Goal: Task Accomplishment & Management: Complete application form

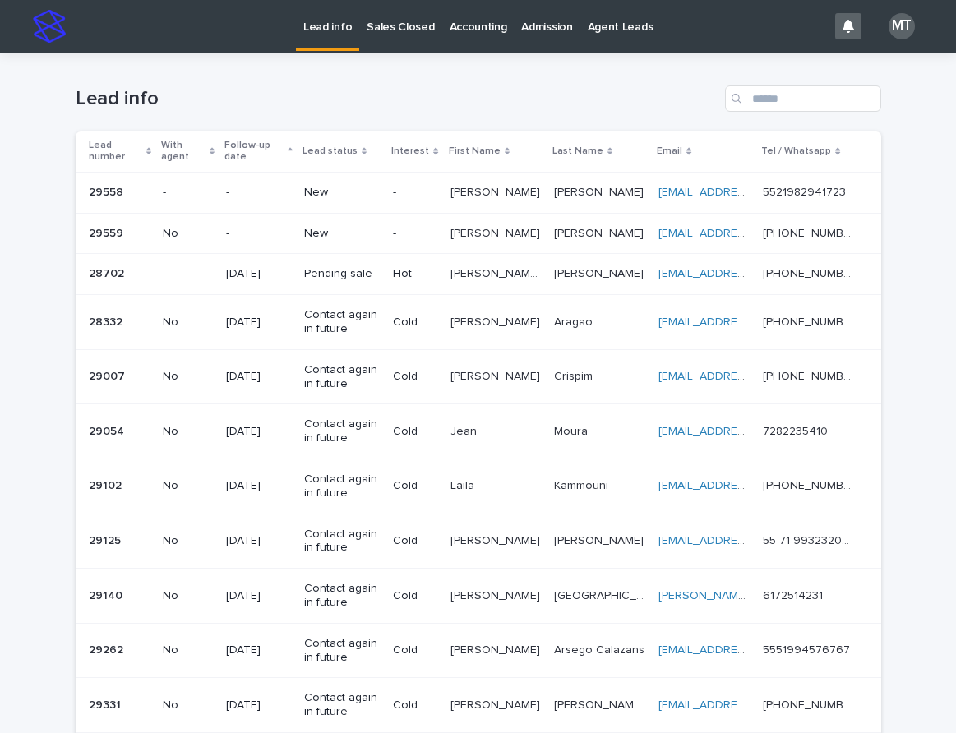
click at [403, 196] on td "-" at bounding box center [414, 192] width 57 height 41
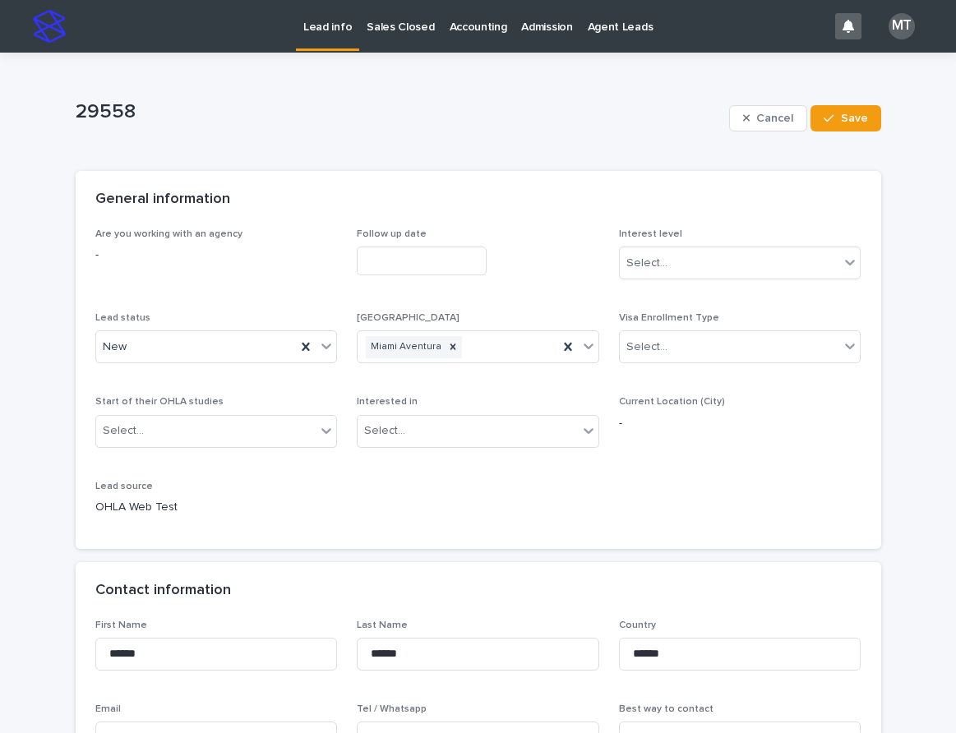
click at [422, 257] on input "text" at bounding box center [422, 261] width 130 height 29
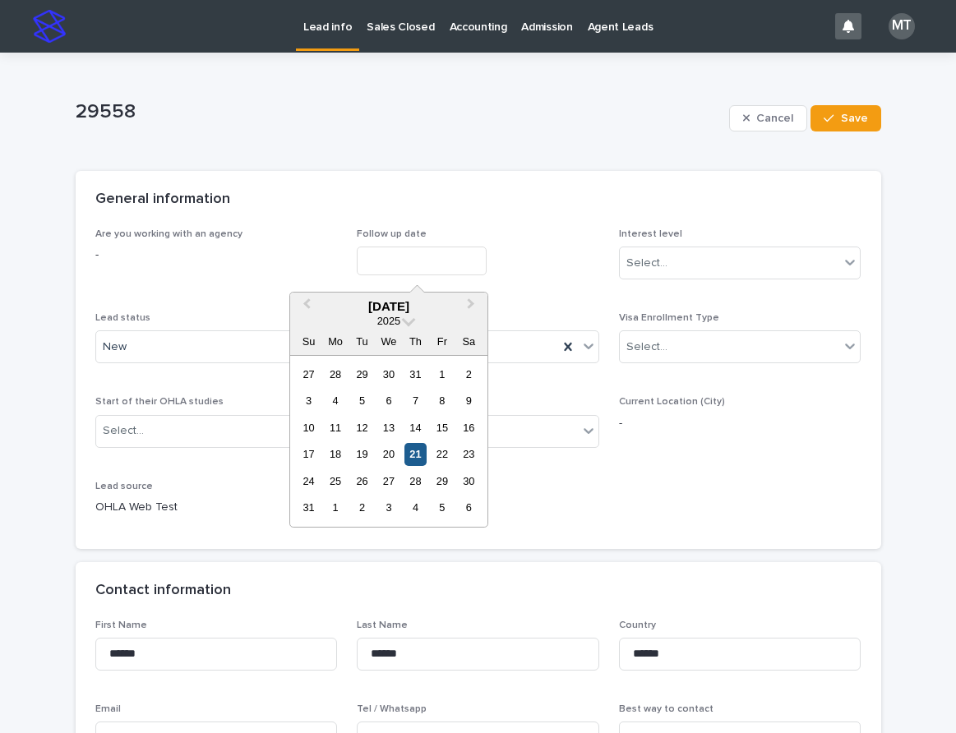
click at [423, 456] on div "21" at bounding box center [415, 454] width 22 height 22
type input "**********"
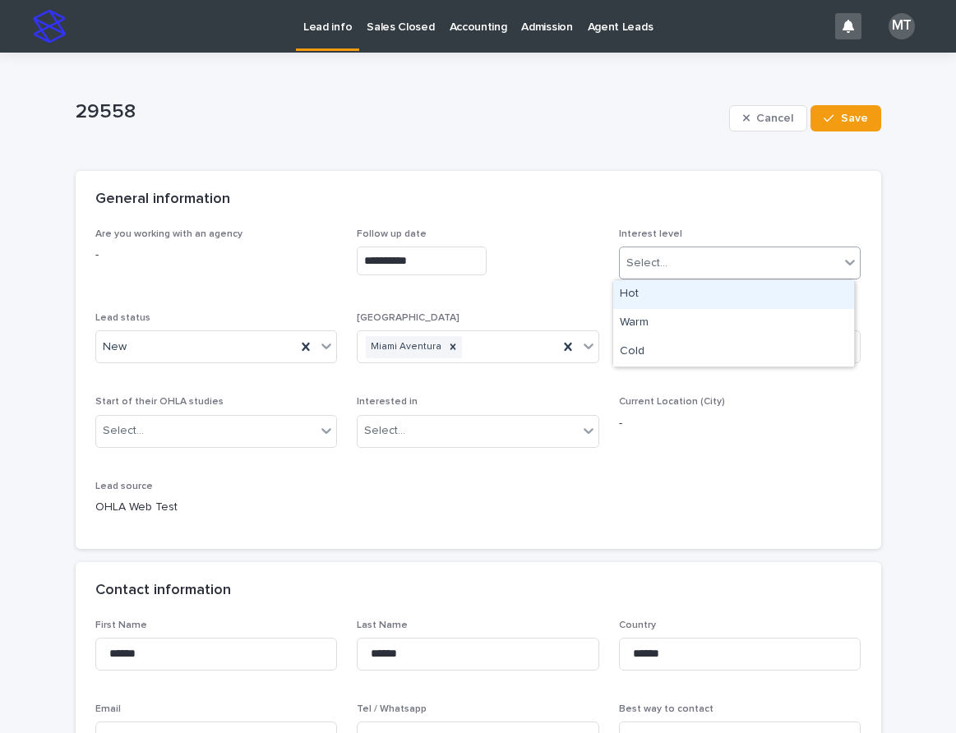
click at [647, 260] on div "Select..." at bounding box center [646, 263] width 41 height 17
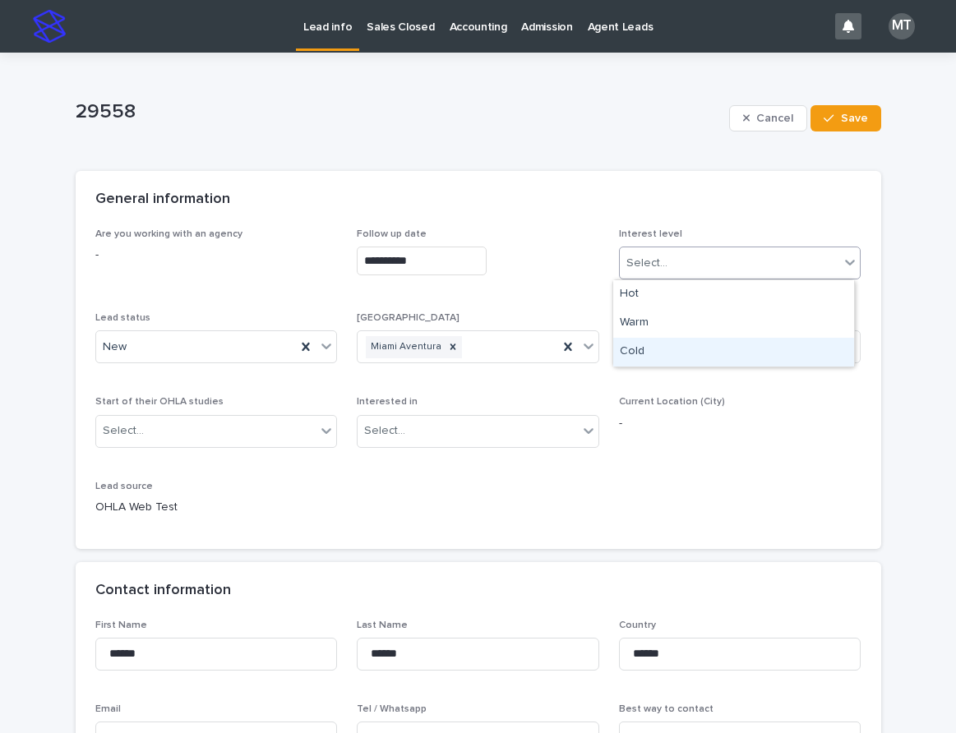
click at [631, 356] on div "Cold" at bounding box center [733, 352] width 241 height 29
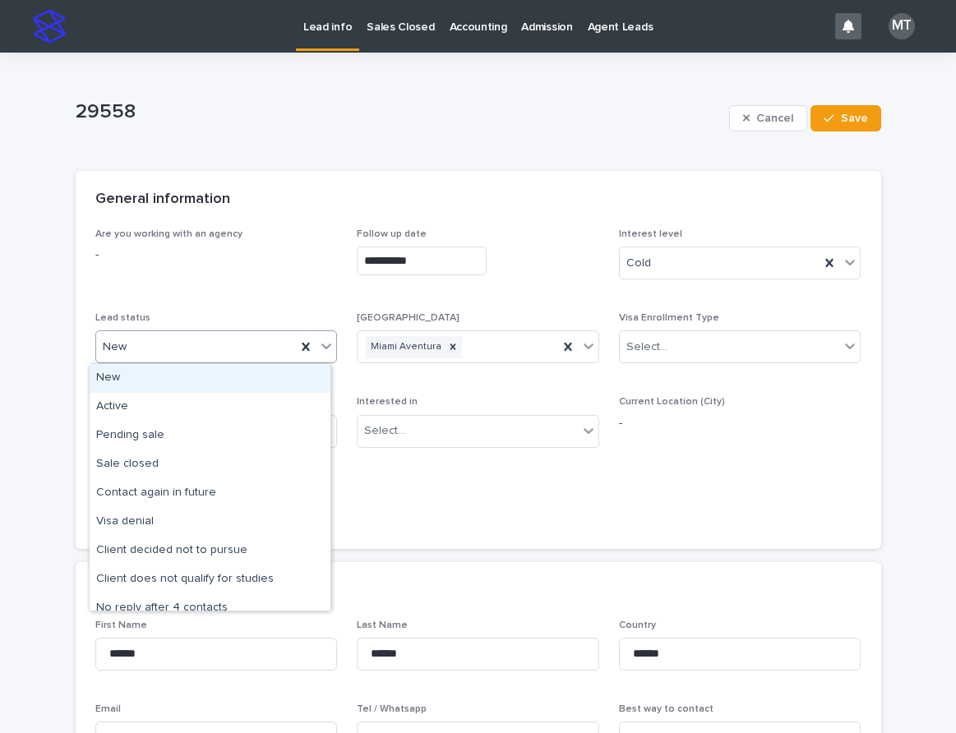
click at [230, 354] on div "New" at bounding box center [196, 347] width 201 height 27
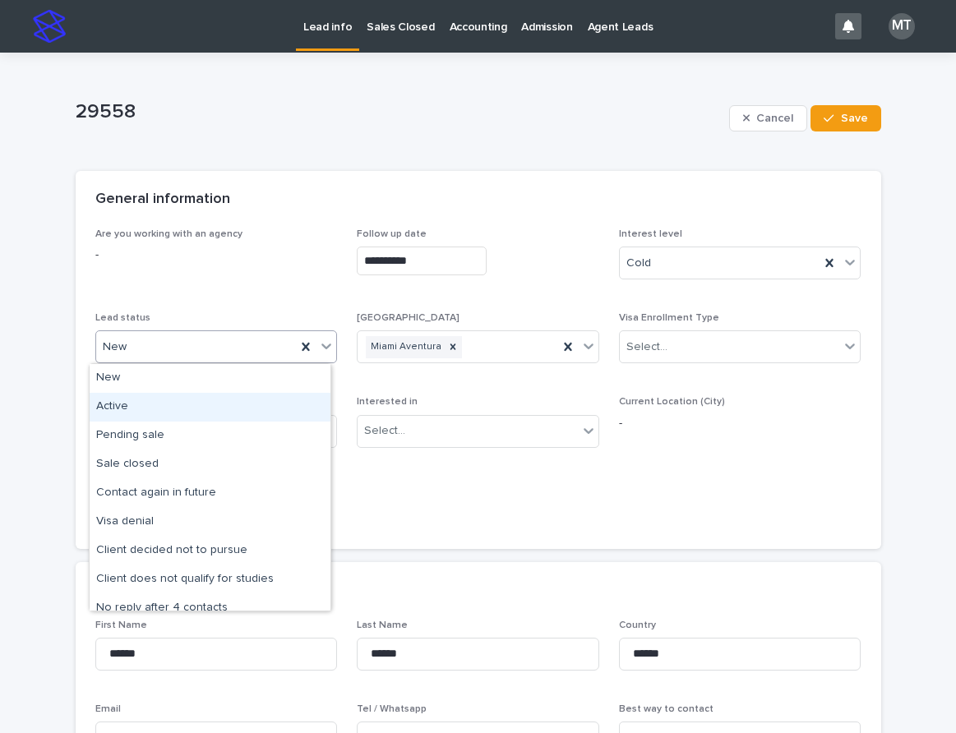
click at [145, 402] on div "Active" at bounding box center [210, 407] width 241 height 29
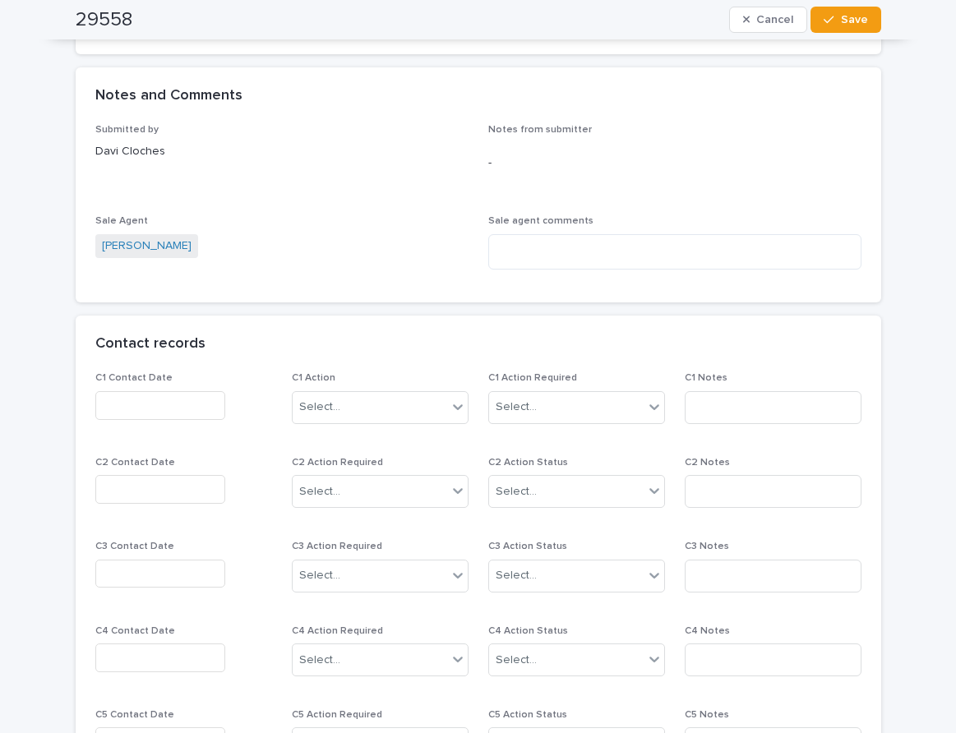
scroll to position [1150, 0]
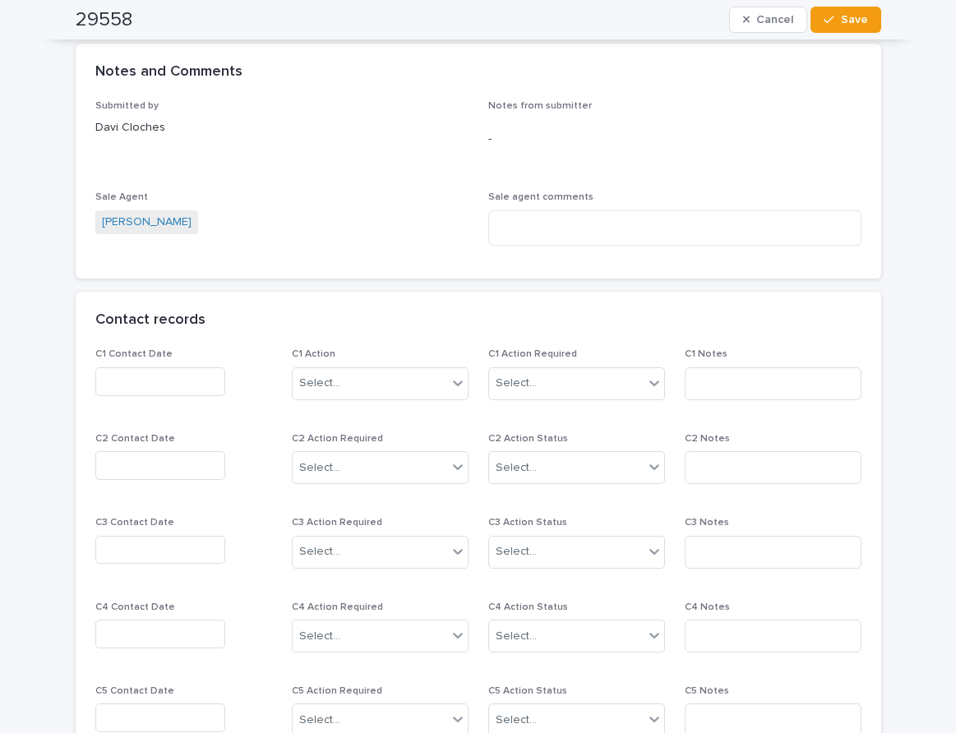
click at [132, 376] on input "text" at bounding box center [160, 381] width 130 height 29
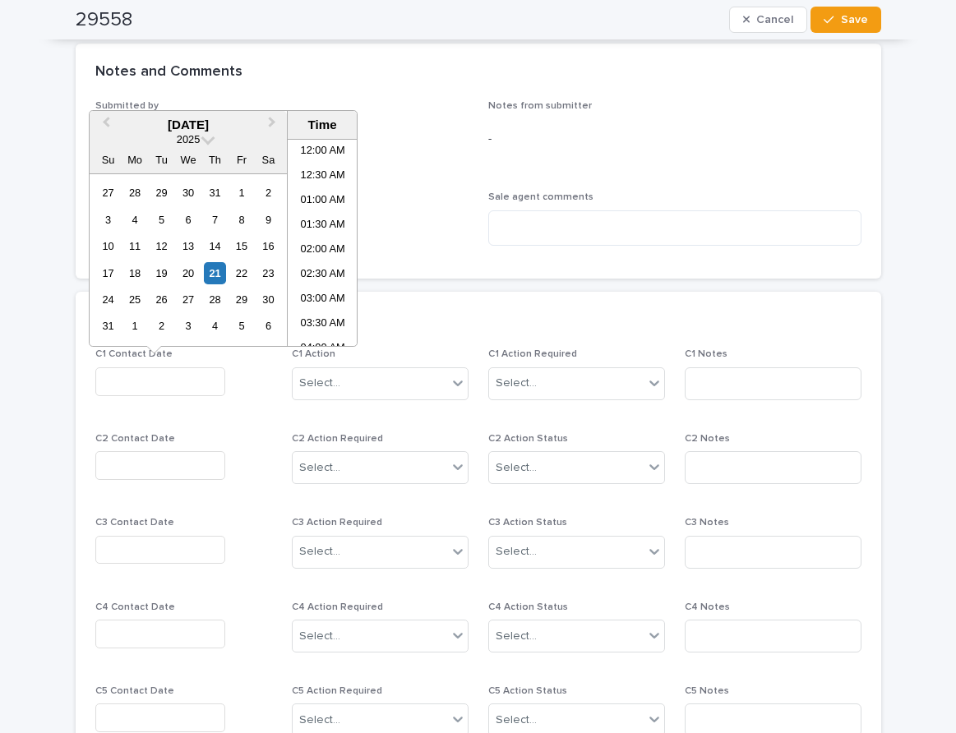
scroll to position [304, 0]
click at [323, 238] on li "08:00 AM" at bounding box center [323, 242] width 70 height 25
type input "**********"
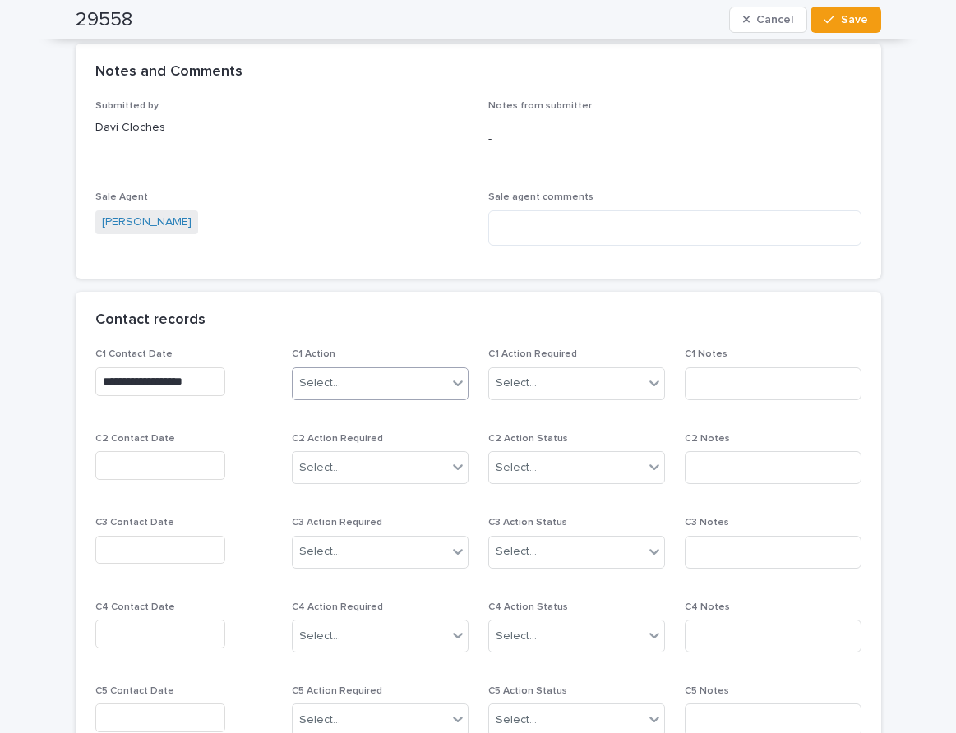
click at [373, 379] on div "Select..." at bounding box center [370, 383] width 154 height 27
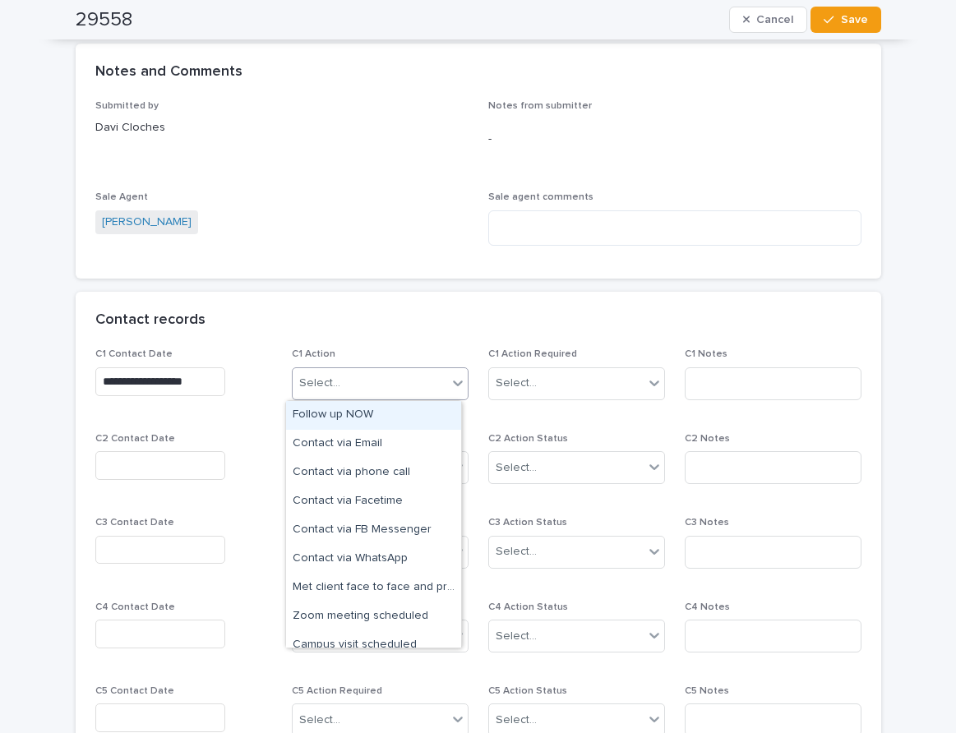
drag, startPoint x: 353, startPoint y: 413, endPoint x: 385, endPoint y: 419, distance: 33.4
click at [353, 413] on div "Follow up NOW" at bounding box center [373, 415] width 175 height 29
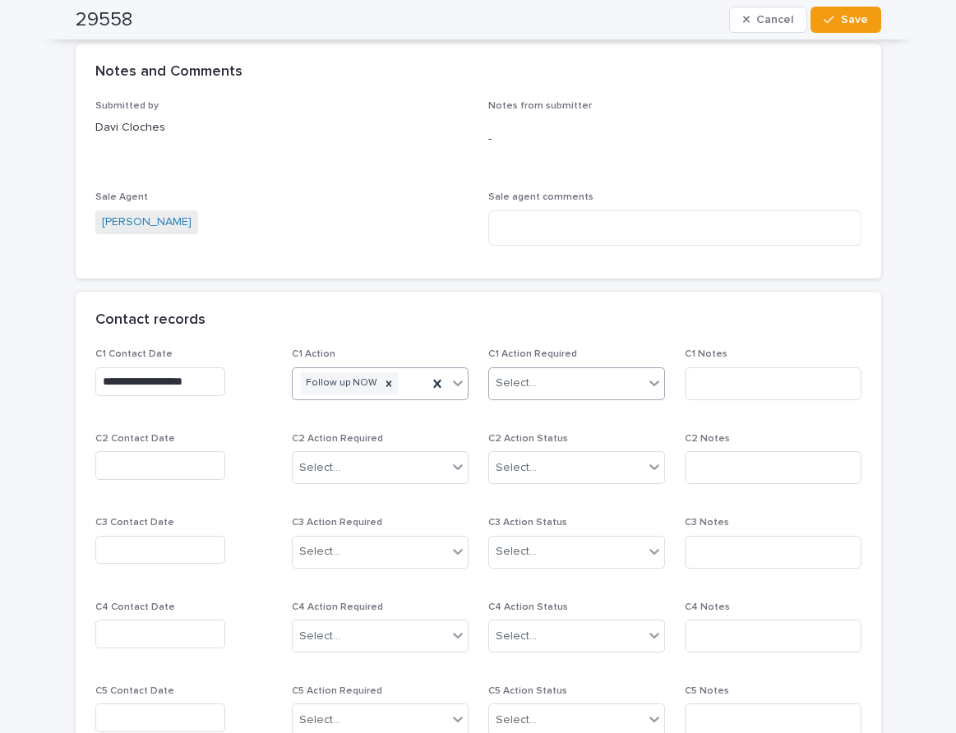
click at [489, 385] on div "Select..." at bounding box center [566, 383] width 154 height 27
drag, startPoint x: 530, startPoint y: 437, endPoint x: 740, endPoint y: 409, distance: 212.2
click at [545, 440] on div "Completed" at bounding box center [569, 444] width 175 height 29
click at [746, 394] on input at bounding box center [773, 383] width 177 height 33
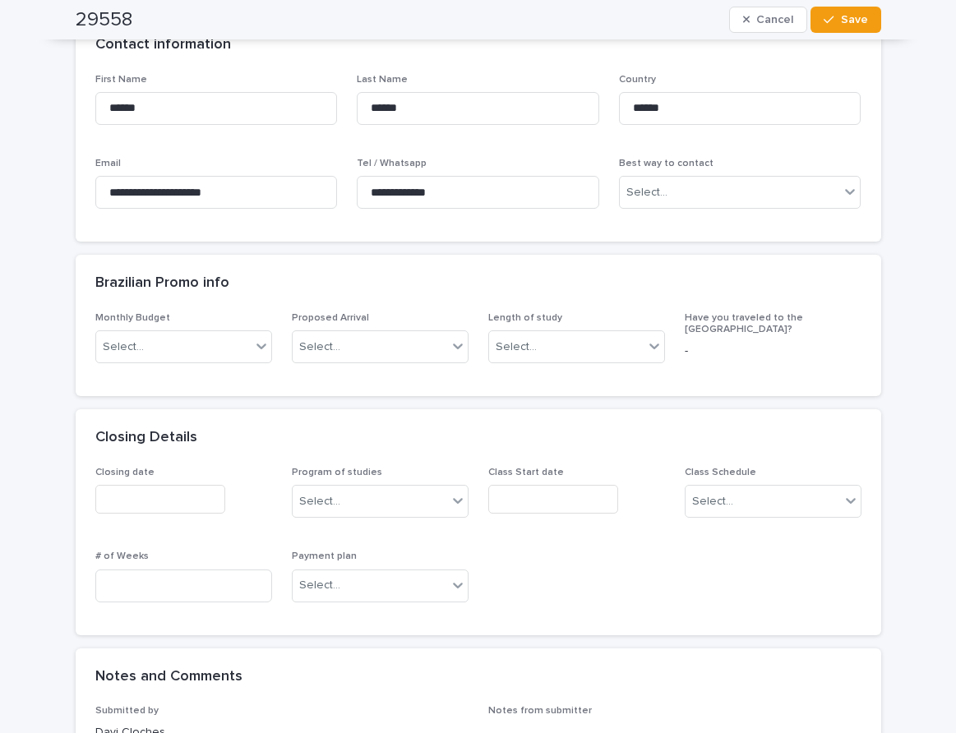
scroll to position [493, 0]
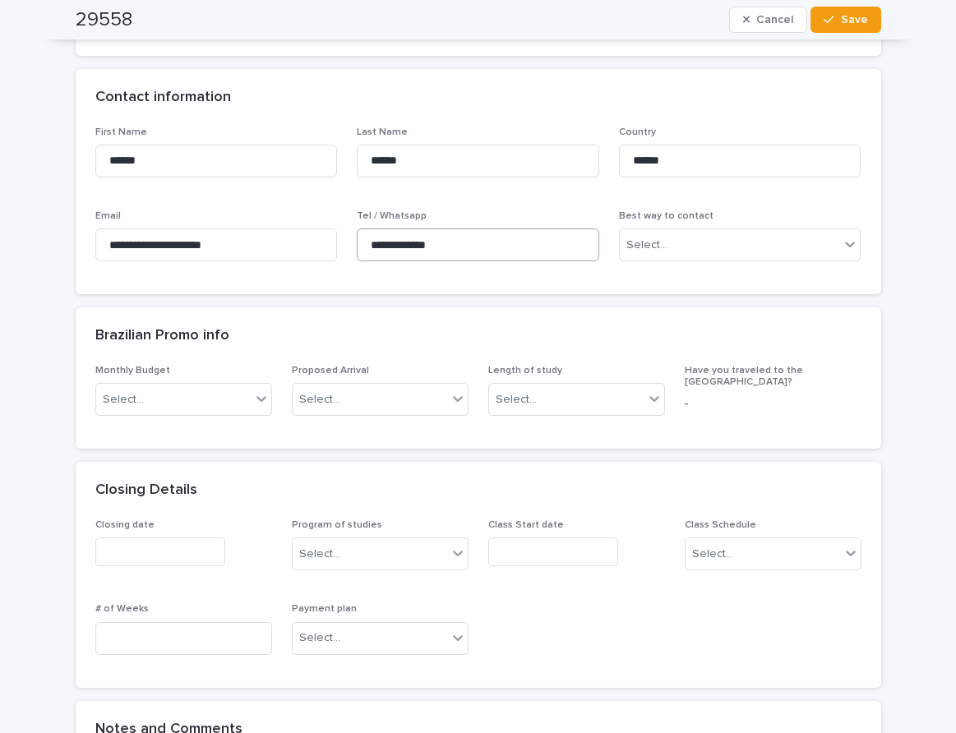
type input "*****"
drag, startPoint x: 465, startPoint y: 251, endPoint x: 302, endPoint y: 224, distance: 165.9
click at [302, 224] on div "**********" at bounding box center [478, 201] width 766 height 149
click at [841, 17] on span "Save" at bounding box center [854, 20] width 27 height 12
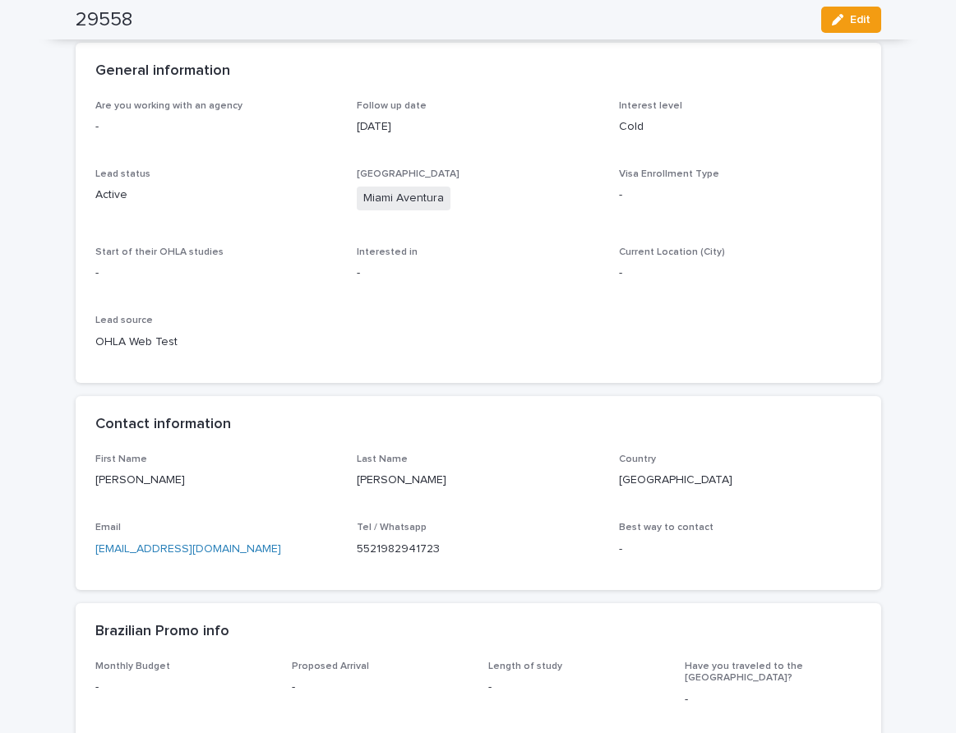
scroll to position [0, 0]
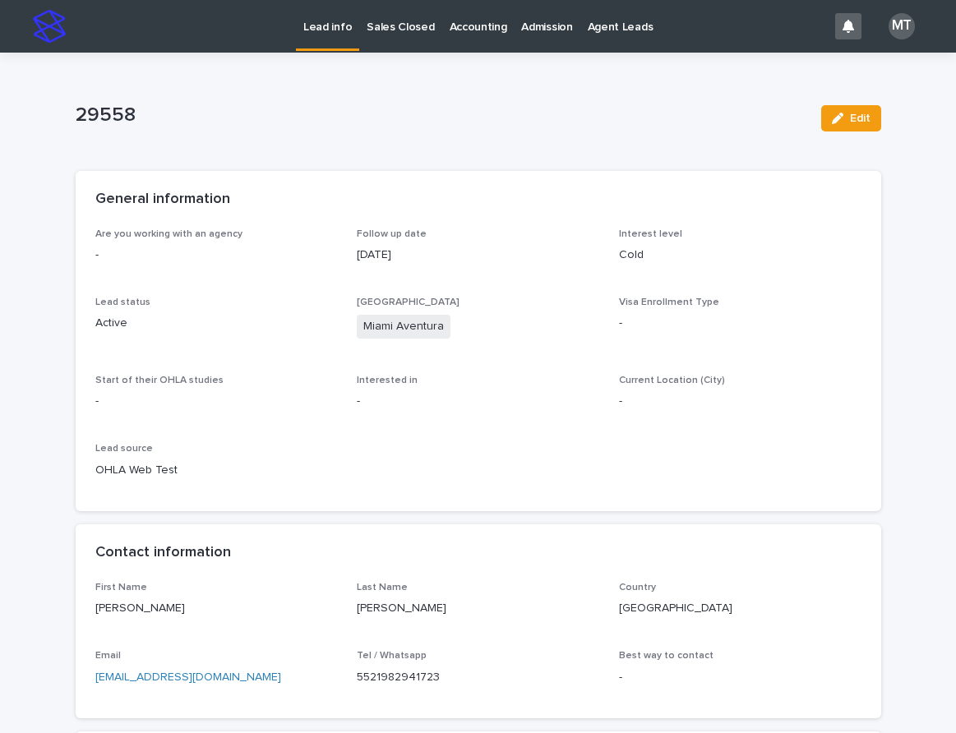
click at [325, 22] on p "Lead info" at bounding box center [327, 17] width 48 height 35
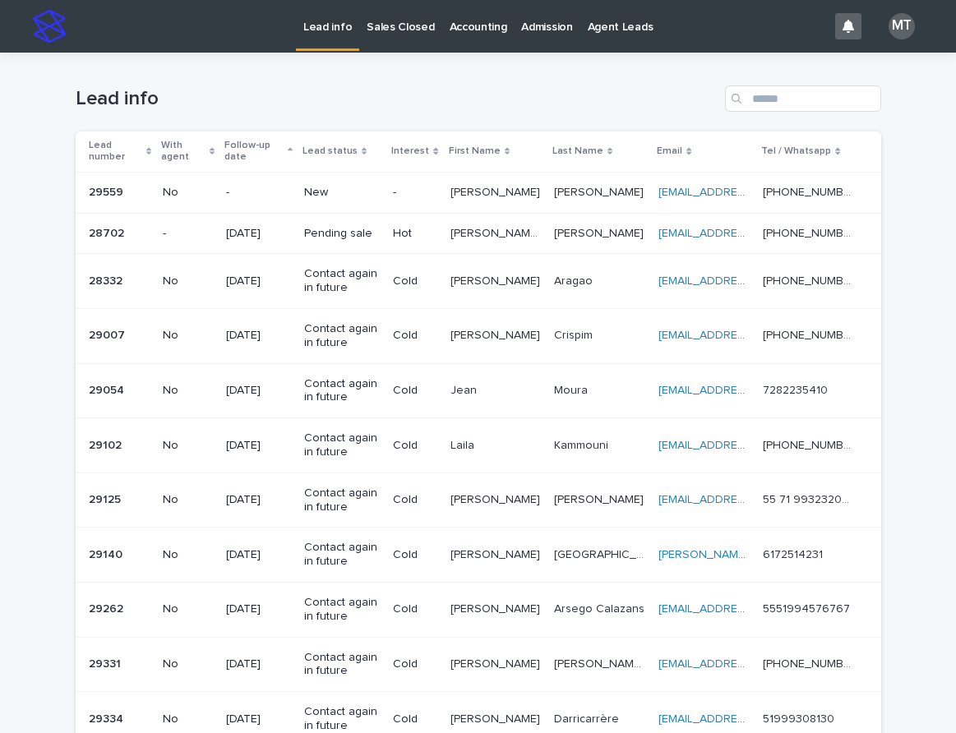
click at [386, 190] on td "New" at bounding box center [341, 192] width 89 height 41
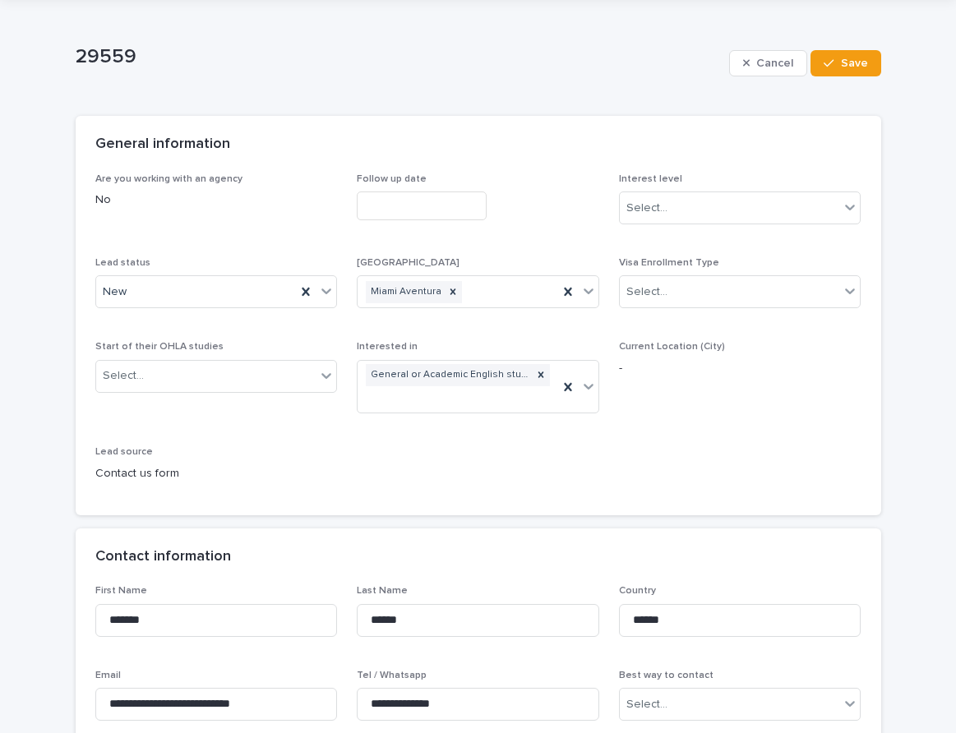
scroll to position [82, 0]
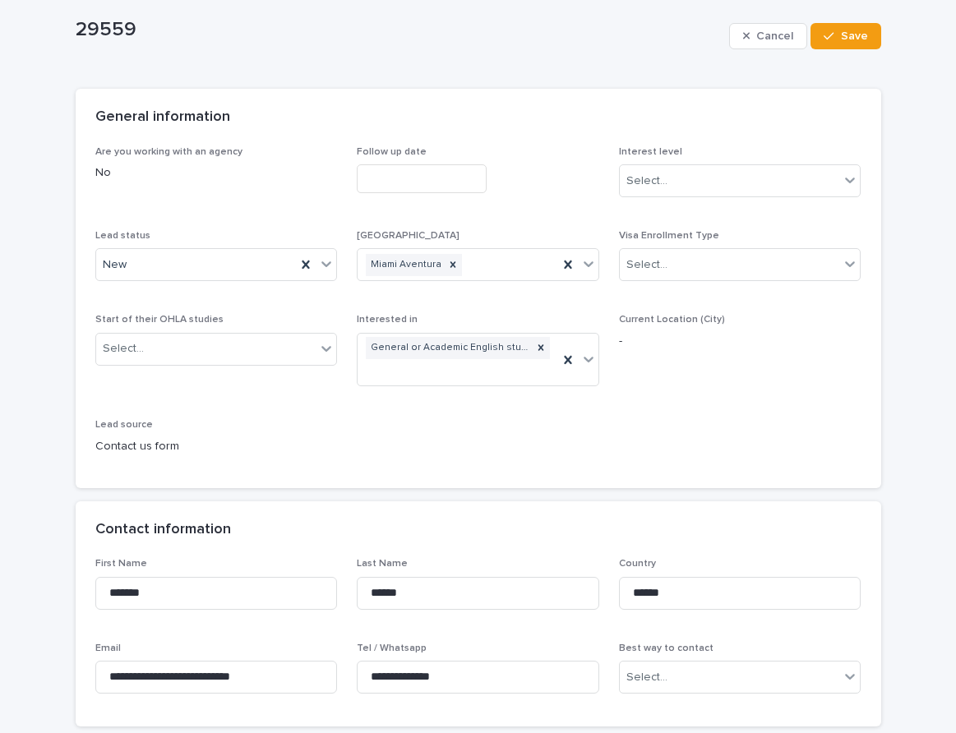
click at [407, 174] on input "text" at bounding box center [422, 178] width 130 height 29
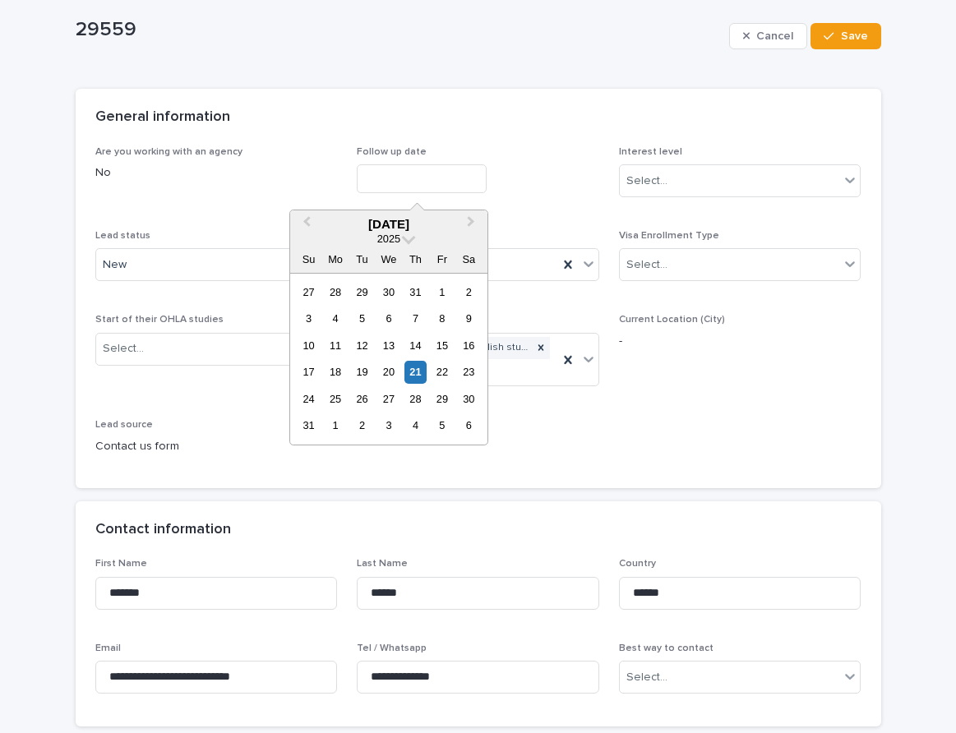
drag, startPoint x: 410, startPoint y: 371, endPoint x: 629, endPoint y: 236, distance: 256.8
click at [416, 370] on div "21" at bounding box center [415, 372] width 22 height 22
type input "**********"
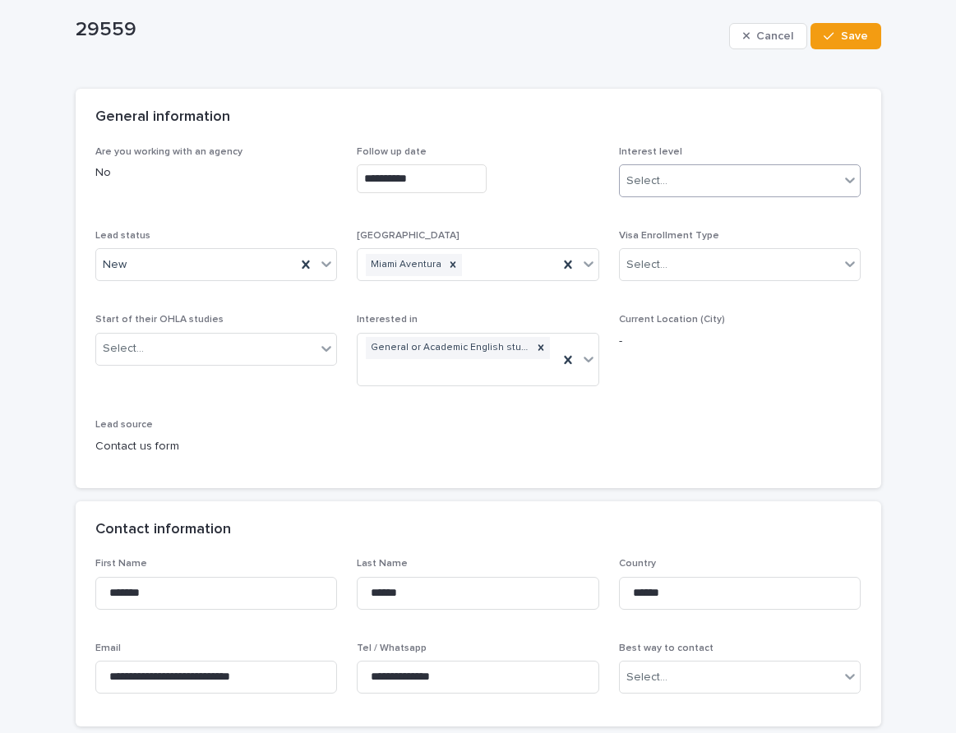
click at [674, 177] on div "Select..." at bounding box center [730, 181] width 220 height 27
click at [652, 268] on div "Cold" at bounding box center [733, 270] width 241 height 29
click at [245, 269] on div "New" at bounding box center [196, 264] width 201 height 27
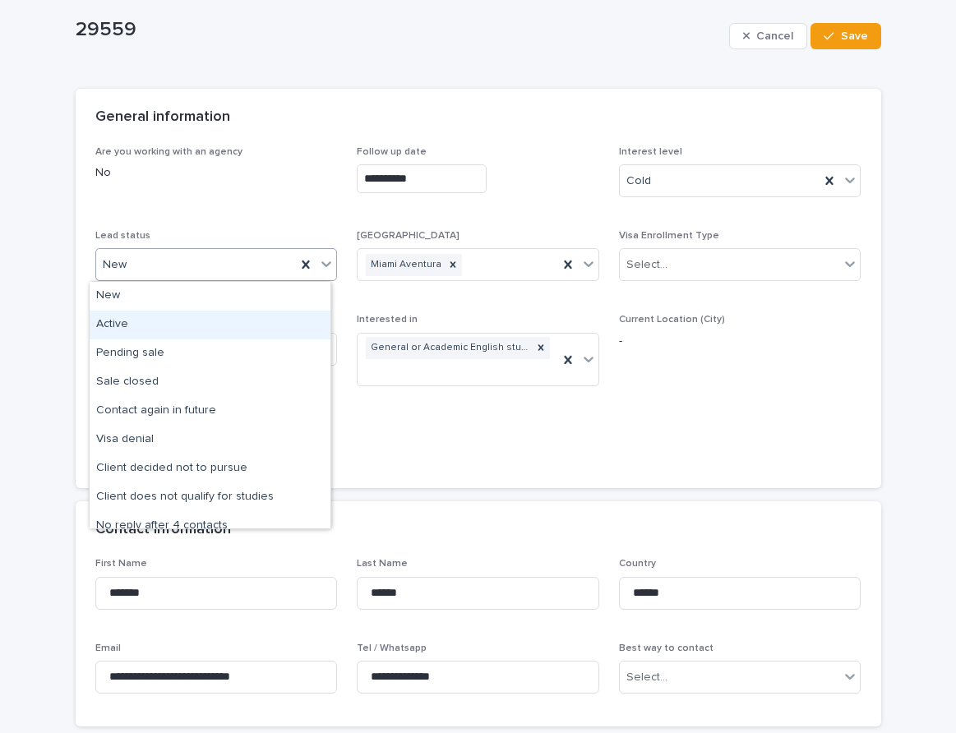
click at [139, 325] on div "Active" at bounding box center [210, 325] width 241 height 29
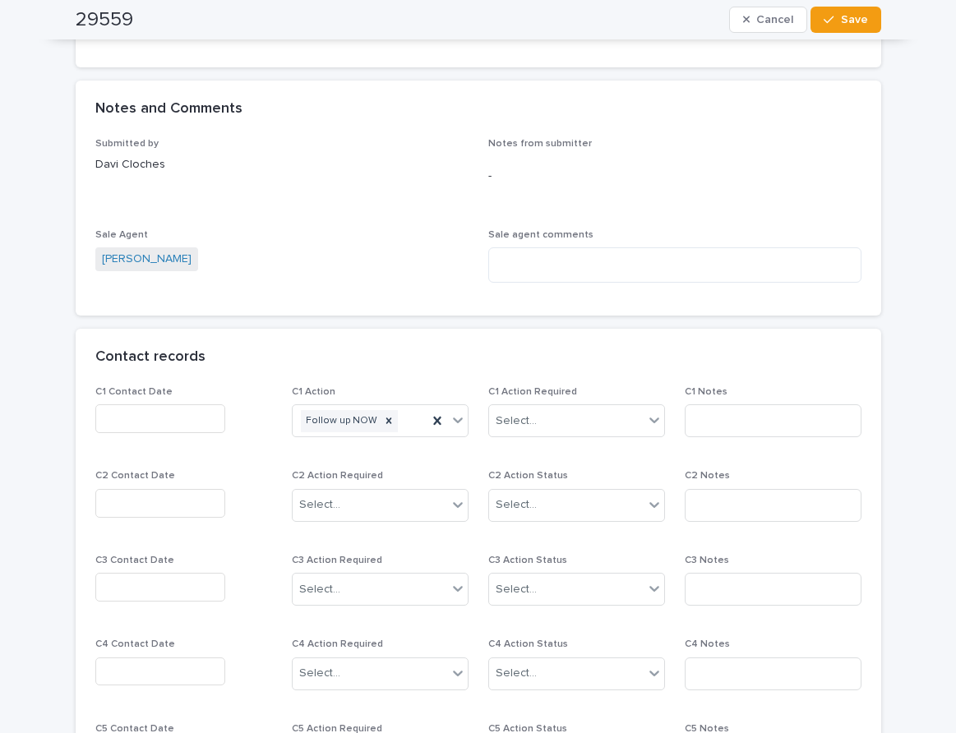
scroll to position [1150, 0]
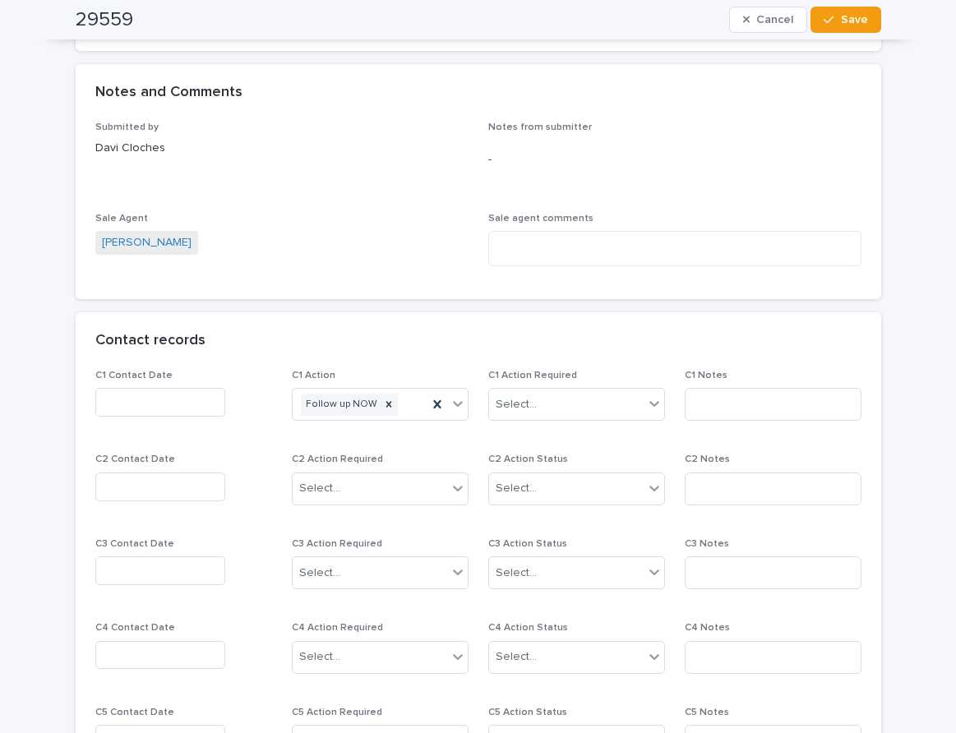
click at [138, 405] on input "text" at bounding box center [160, 402] width 130 height 29
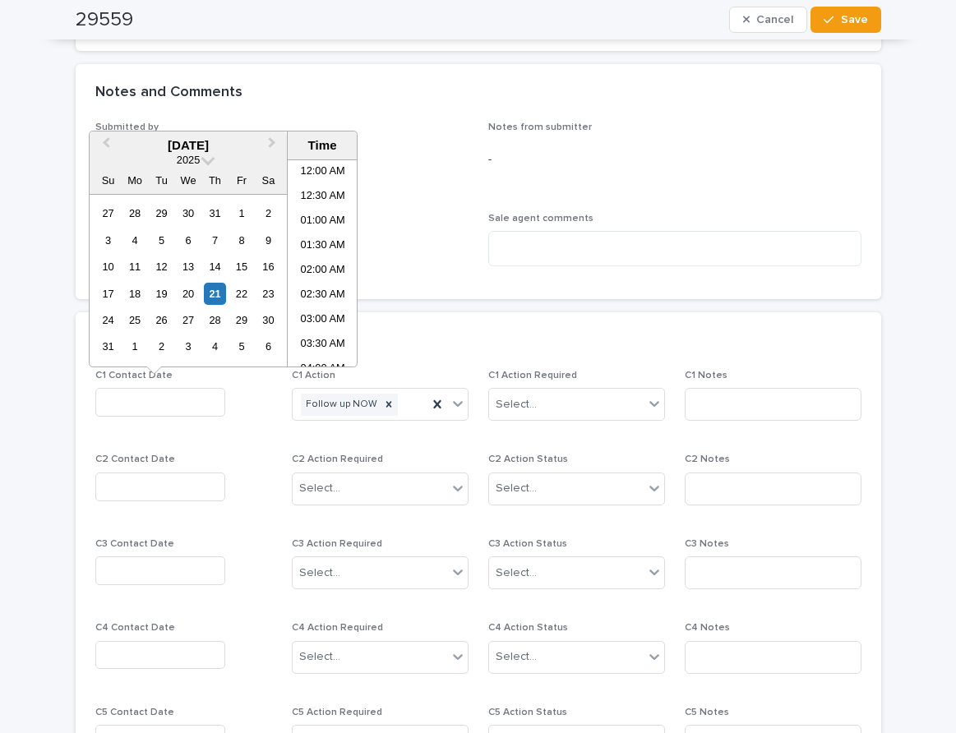
scroll to position [304, 0]
click at [311, 257] on li "08:00 AM" at bounding box center [323, 263] width 70 height 25
type input "**********"
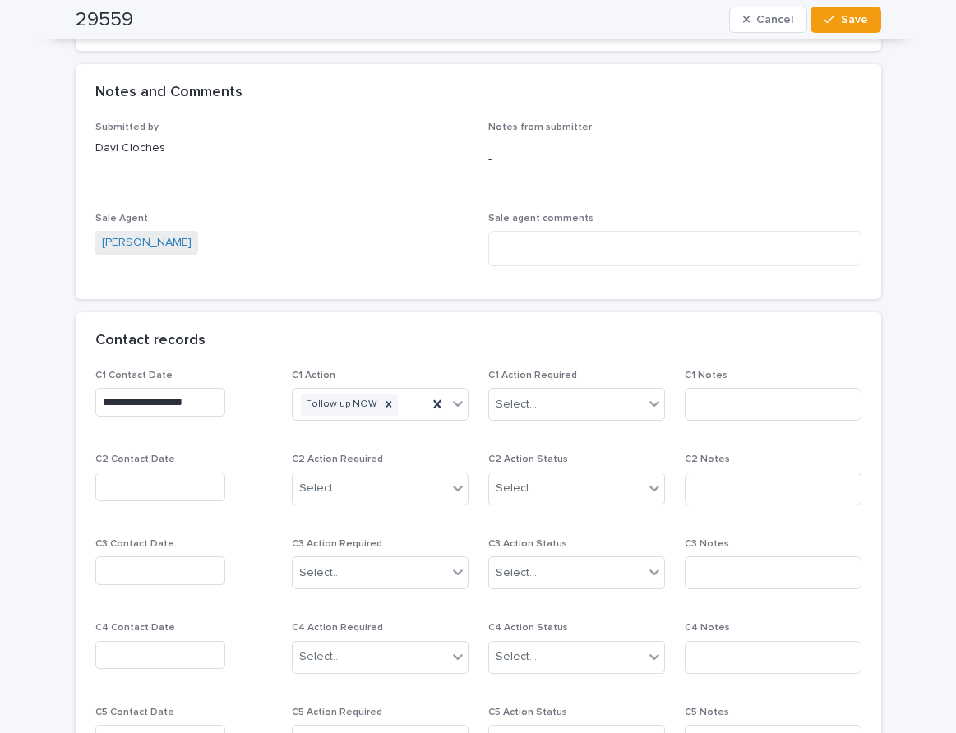
click at [532, 422] on div "C1 Action Required Select..." at bounding box center [576, 402] width 177 height 64
click at [534, 395] on div "Select..." at bounding box center [566, 404] width 154 height 27
drag, startPoint x: 553, startPoint y: 442, endPoint x: 711, endPoint y: 403, distance: 162.4
click at [556, 456] on div "Completed" at bounding box center [569, 464] width 175 height 29
click at [718, 392] on input at bounding box center [773, 404] width 177 height 33
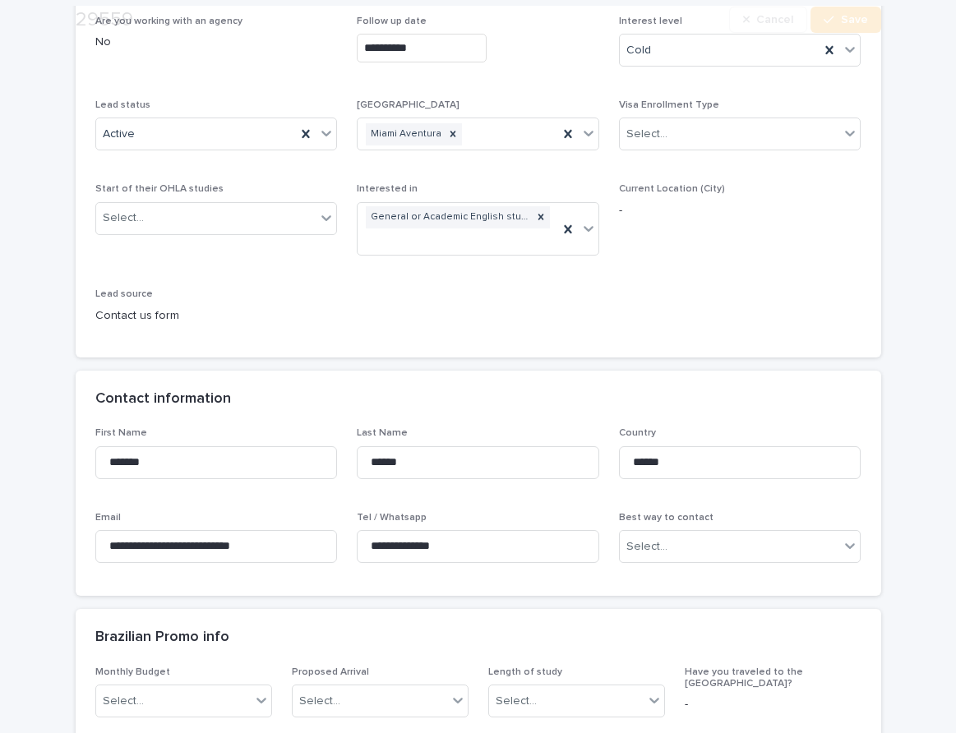
scroll to position [411, 0]
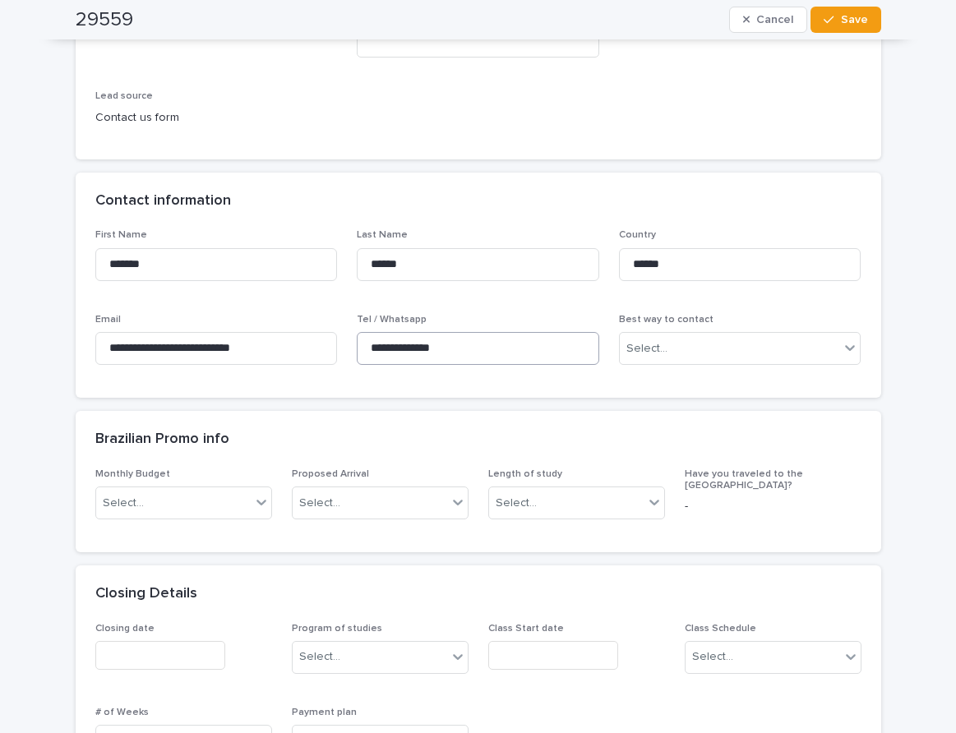
type input "*****"
drag, startPoint x: 472, startPoint y: 343, endPoint x: 368, endPoint y: 347, distance: 103.6
click at [280, 347] on div "**********" at bounding box center [478, 303] width 766 height 149
click at [863, 18] on button "Save" at bounding box center [845, 20] width 70 height 26
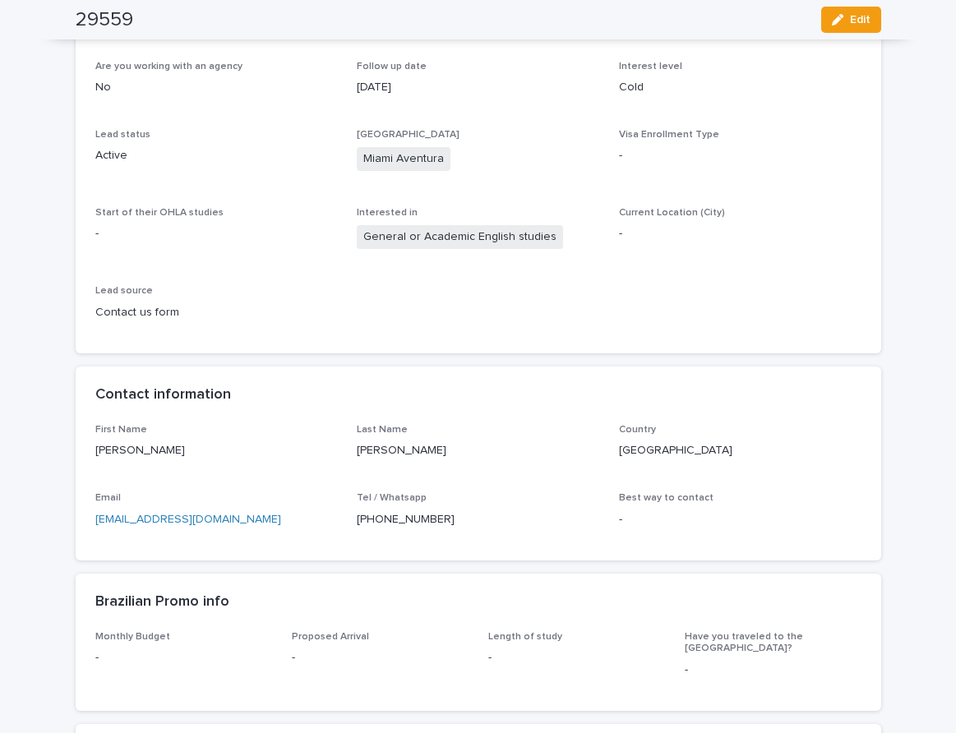
scroll to position [0, 0]
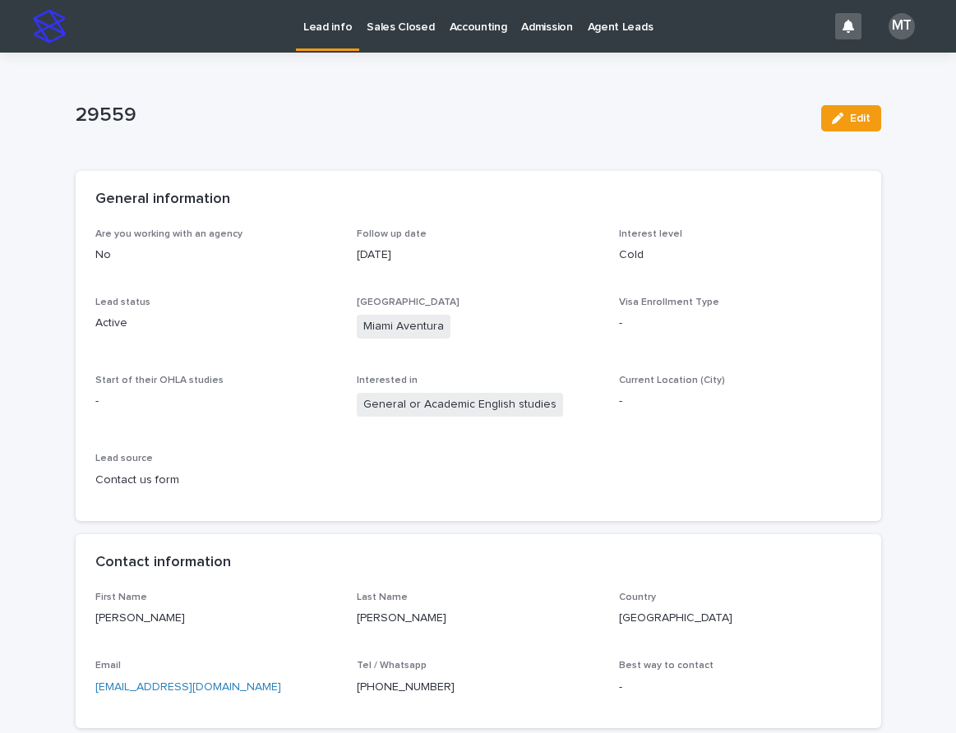
click at [330, 22] on p "Lead info" at bounding box center [327, 17] width 48 height 35
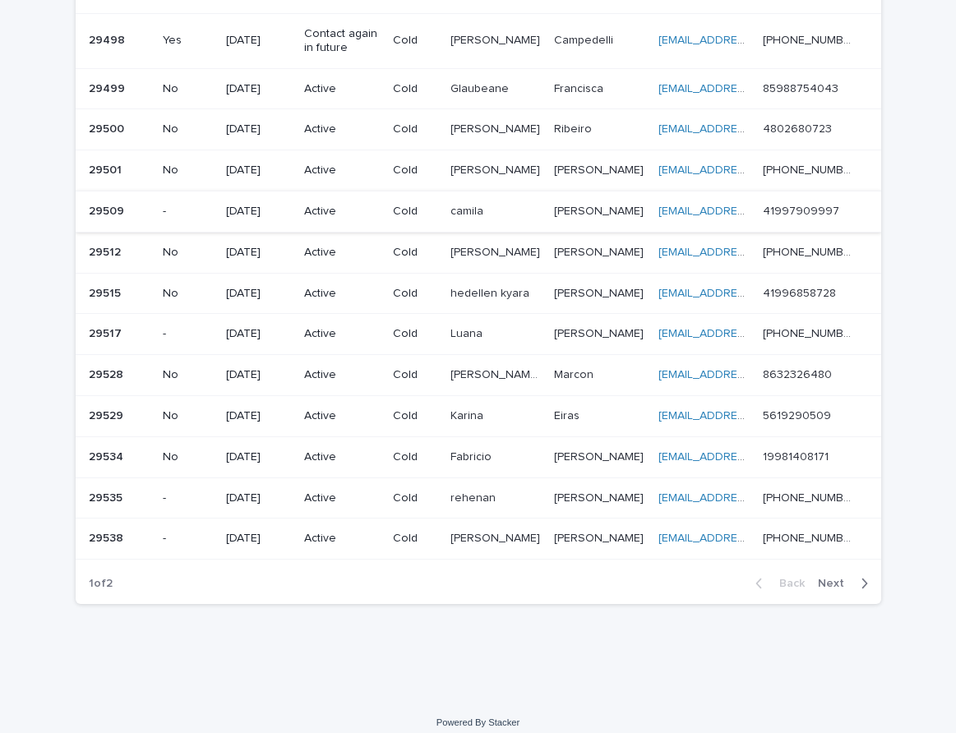
scroll to position [1019, 0]
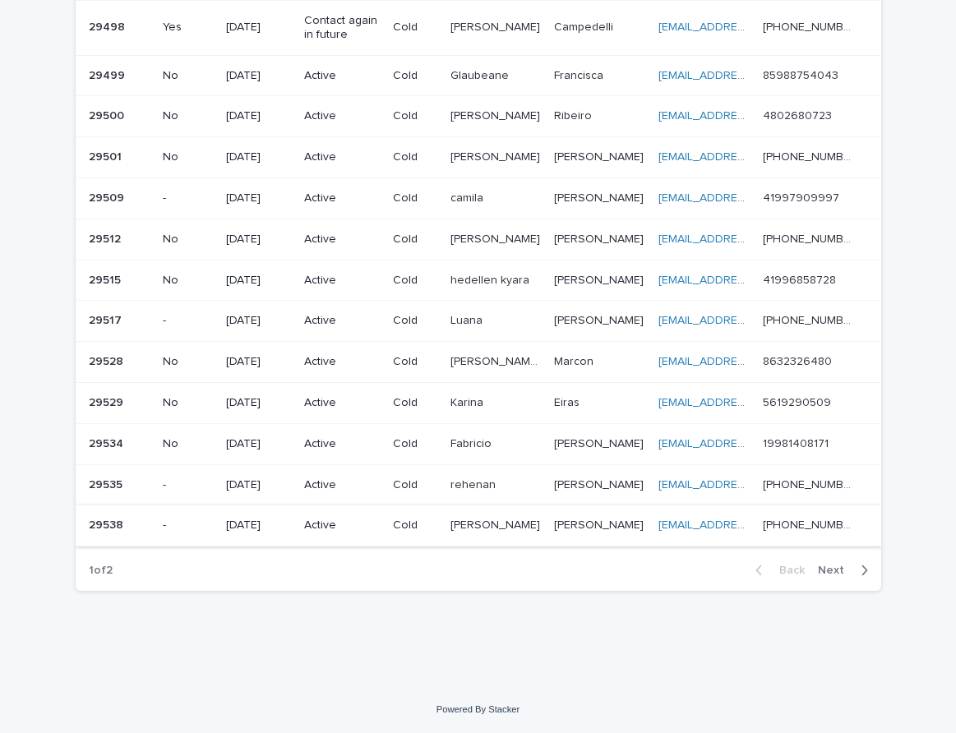
drag, startPoint x: 837, startPoint y: 569, endPoint x: 593, endPoint y: 513, distance: 249.6
click at [837, 569] on span "Next" at bounding box center [836, 571] width 36 height 12
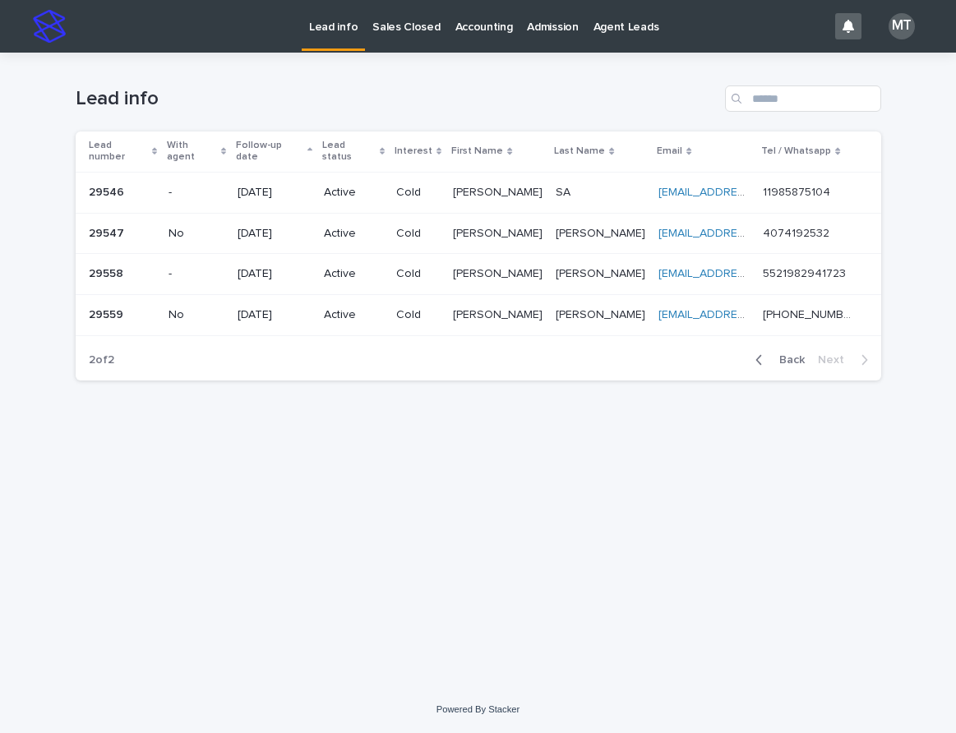
click at [797, 354] on span "Back" at bounding box center [786, 360] width 35 height 12
